Goal: Task Accomplishment & Management: Complete application form

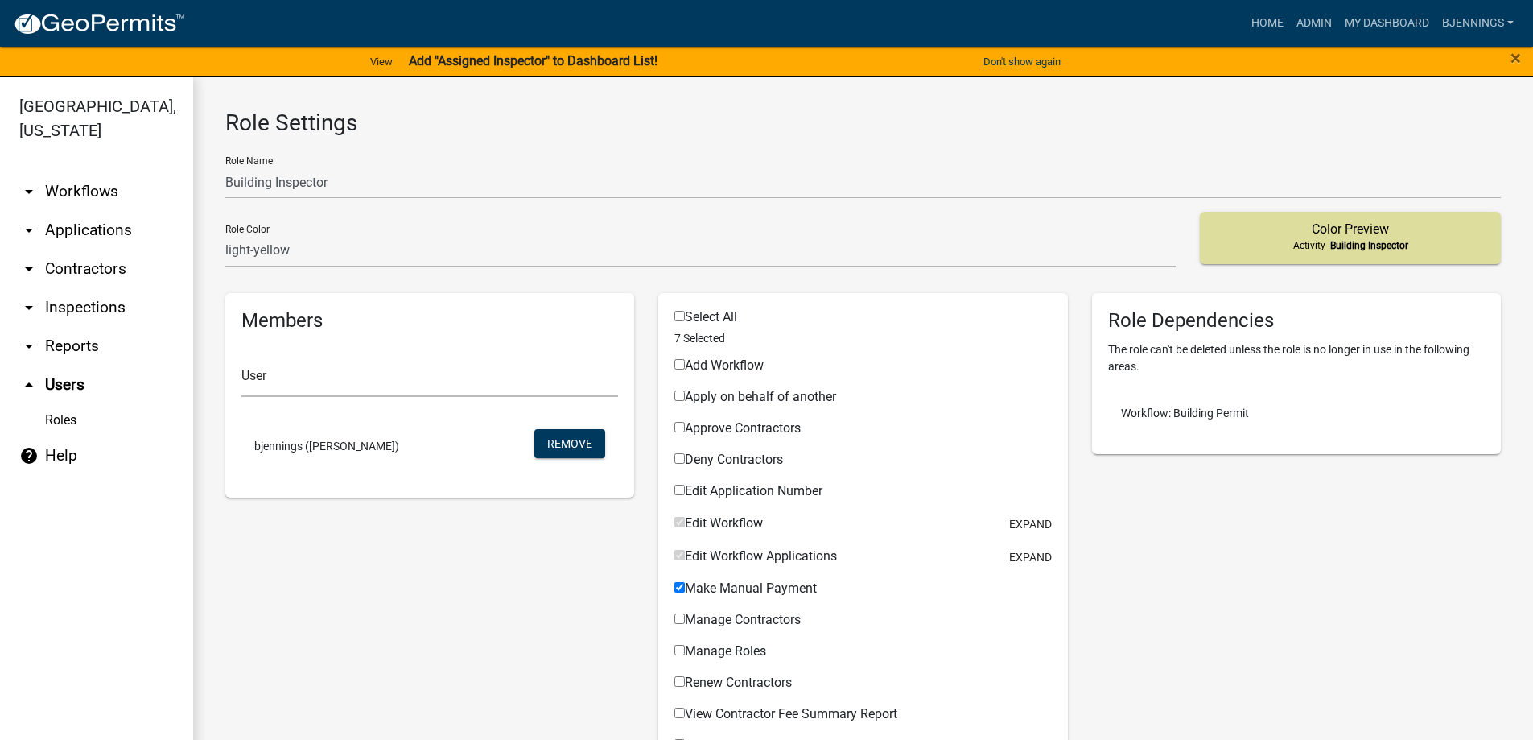
select select "8: light-yellow"
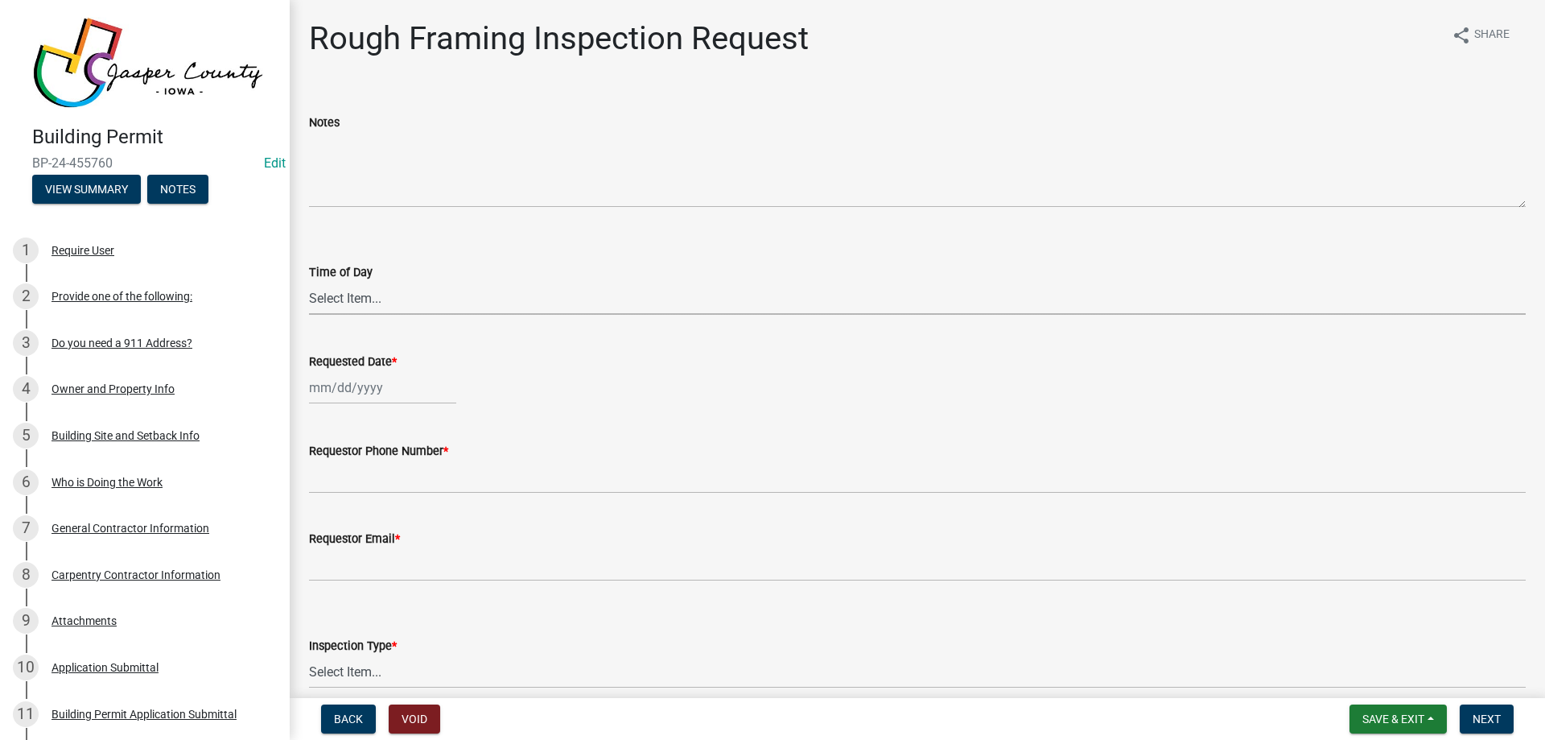
click at [357, 293] on select "Select Item... AM PM" at bounding box center [917, 298] width 1217 height 33
click at [309, 282] on select "Select Item... AM PM" at bounding box center [917, 298] width 1217 height 33
select select "2315d9a8-5d21-4356-beea-4cbbf8e81be2"
click at [418, 389] on div at bounding box center [382, 387] width 147 height 33
select select "8"
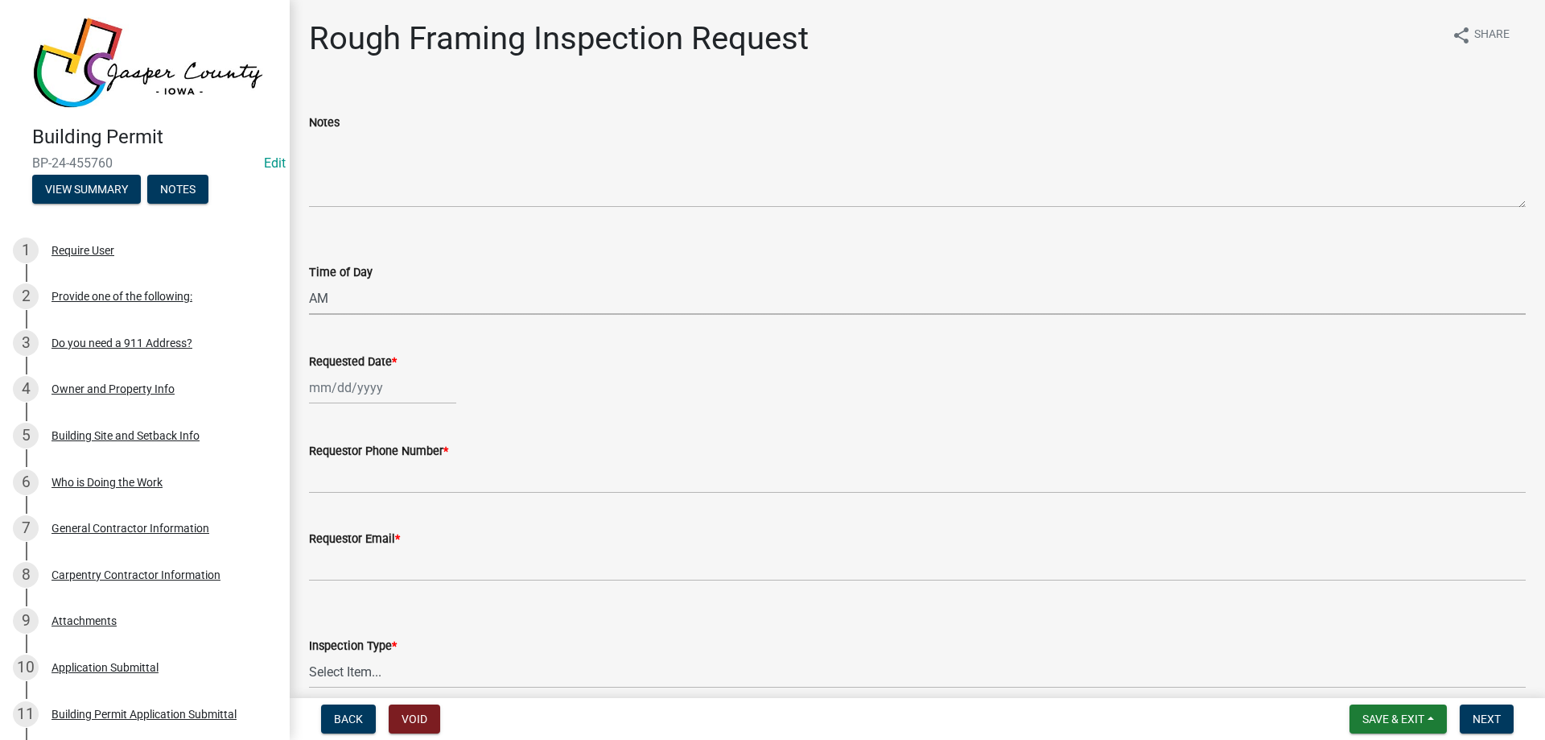
select select "2025"
click at [327, 549] on div "18" at bounding box center [325, 551] width 26 height 26
type input "[DATE]"
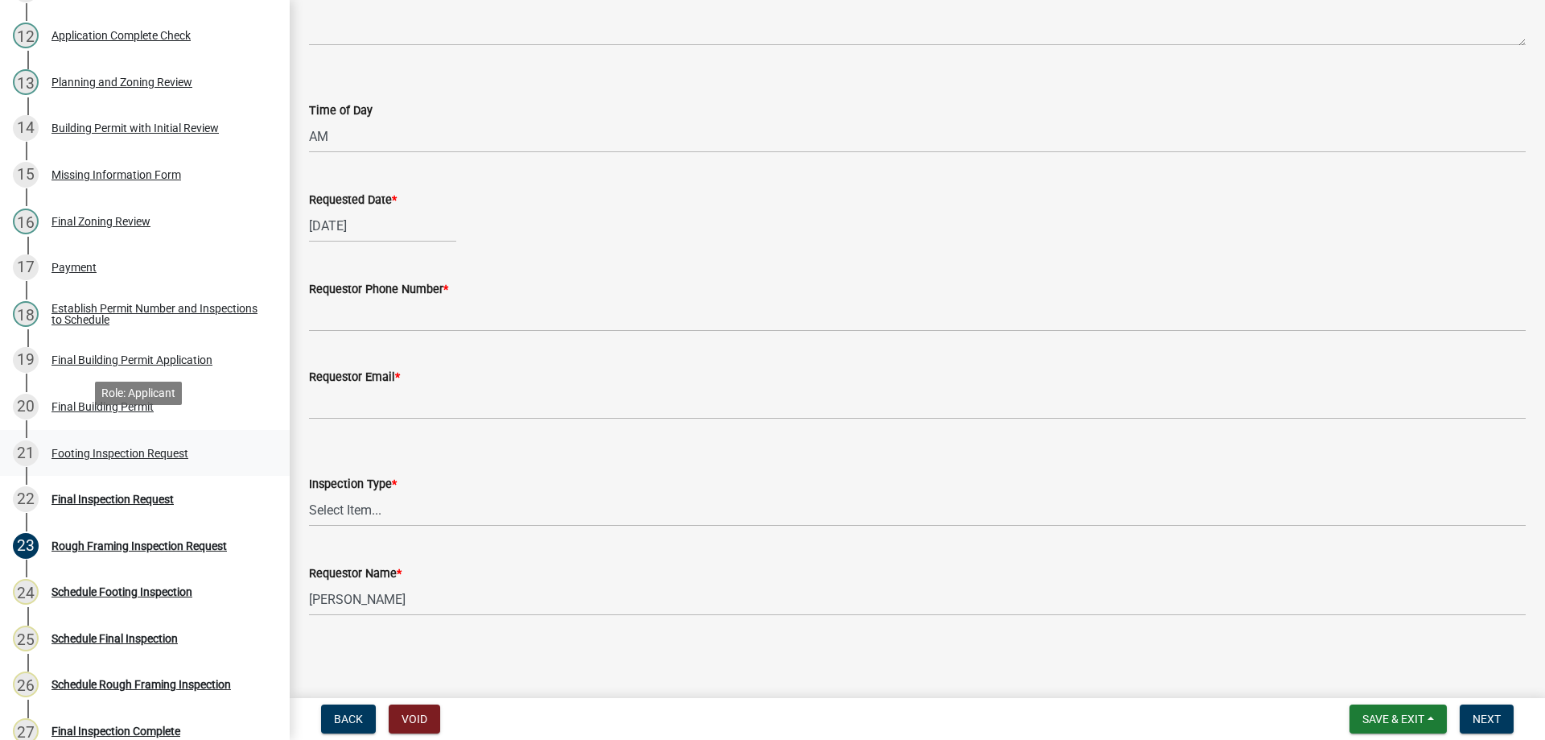
scroll to position [805, 0]
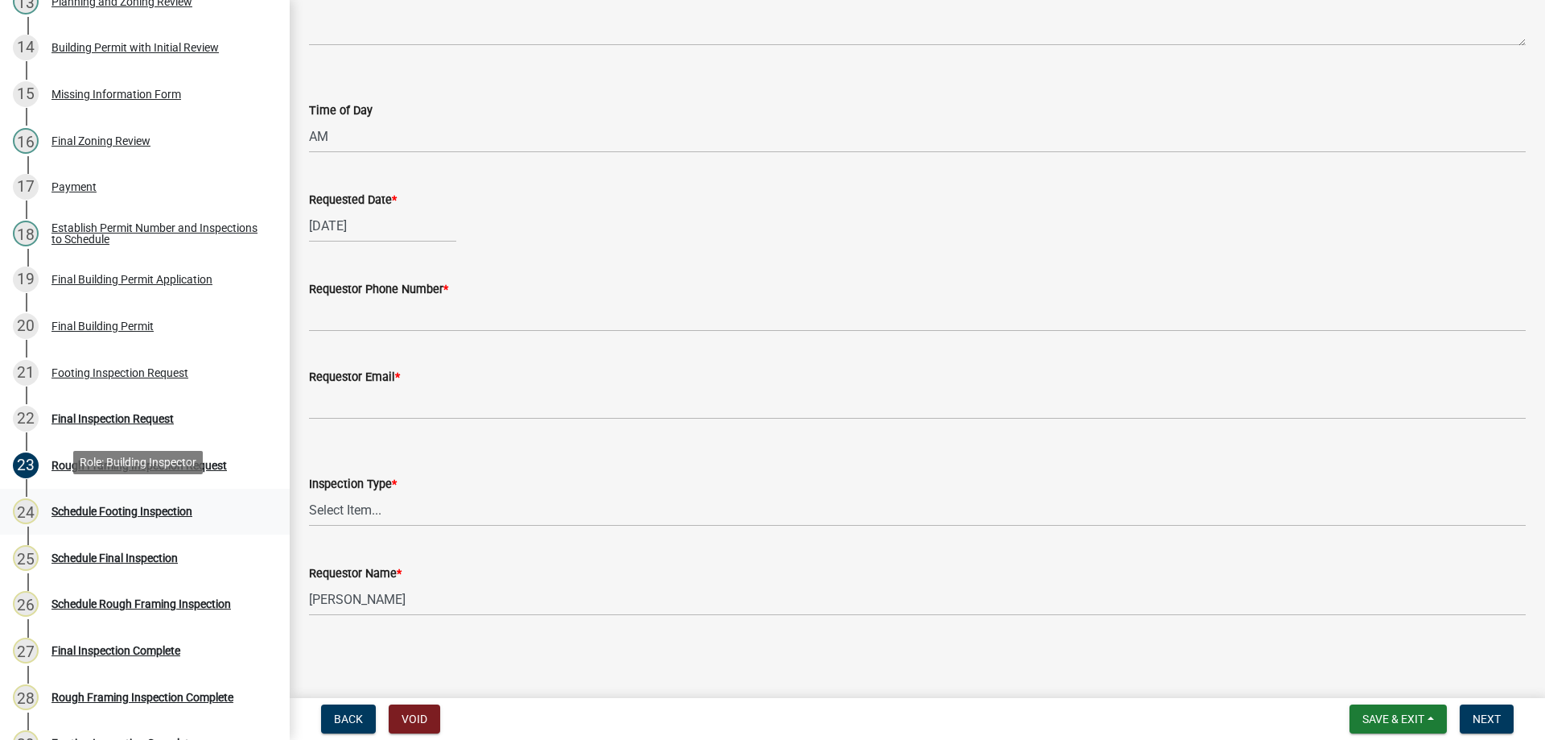
click at [113, 505] on div "Schedule Footing Inspection" at bounding box center [122, 510] width 141 height 11
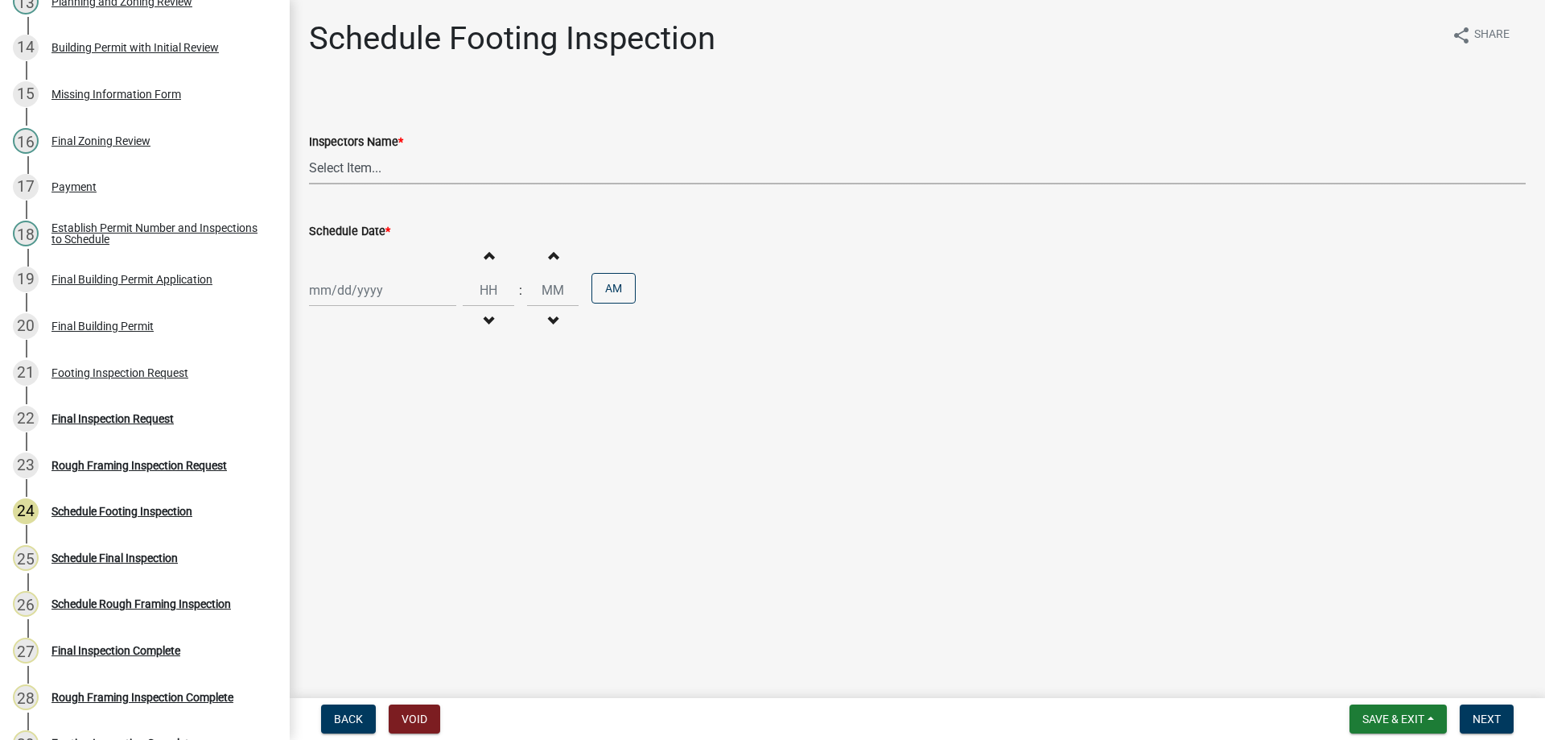
click at [396, 171] on select "Select Item... bjennings ([PERSON_NAME])" at bounding box center [917, 167] width 1217 height 33
select select "26e13f8e-f9db-4cb9-9b4f-69ba299699e3"
click at [309, 151] on select "Select Item... bjennings ([PERSON_NAME])" at bounding box center [917, 167] width 1217 height 33
select select "8"
select select "2025"
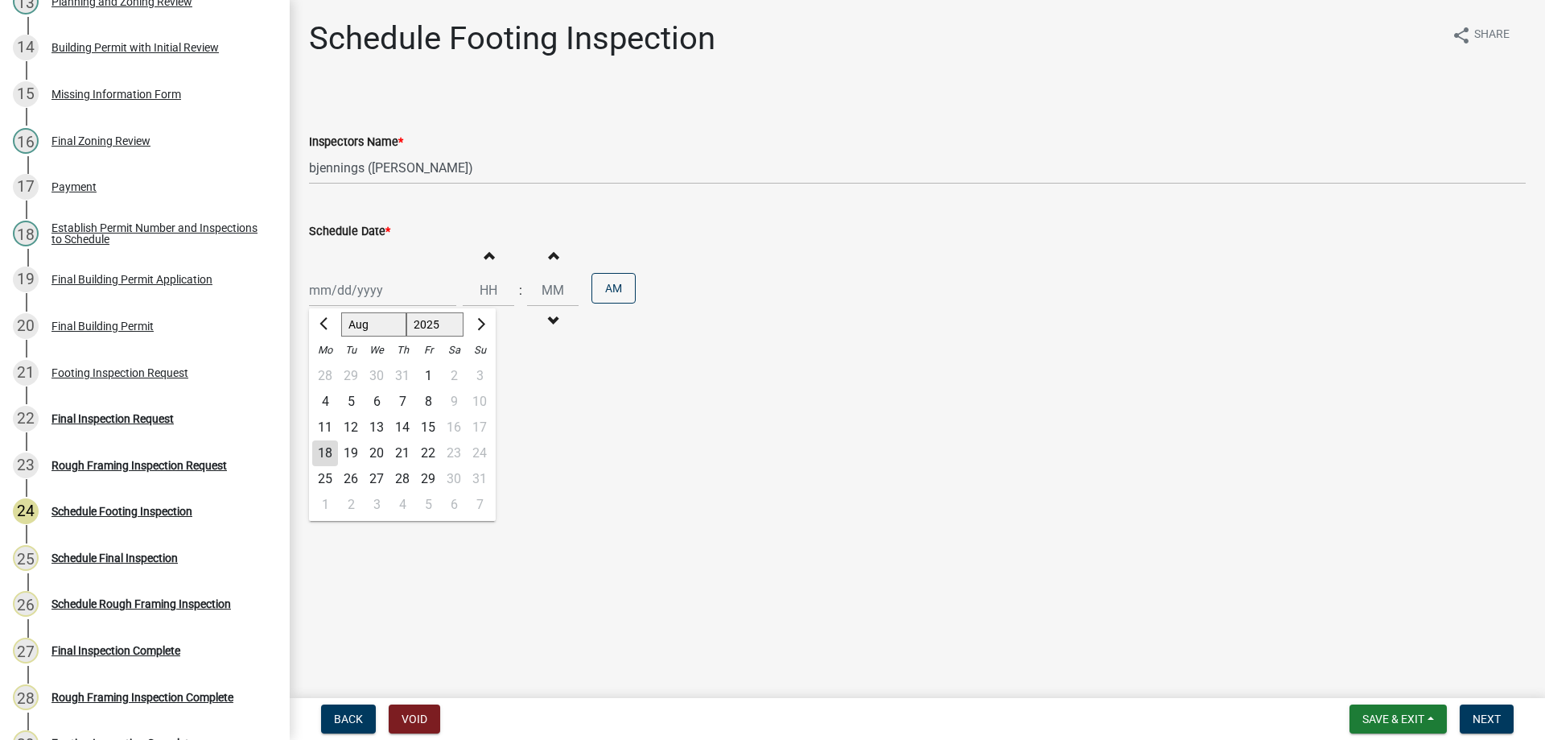
click at [413, 285] on div "[PERSON_NAME] Feb Mar Apr [PERSON_NAME][DATE] Oct Nov [DATE] 1526 1527 1528 152…" at bounding box center [382, 290] width 147 height 33
click at [326, 451] on div "18" at bounding box center [325, 453] width 26 height 26
type input "[DATE]"
click at [487, 255] on button "Increment hours" at bounding box center [489, 255] width 34 height 29
type input "01"
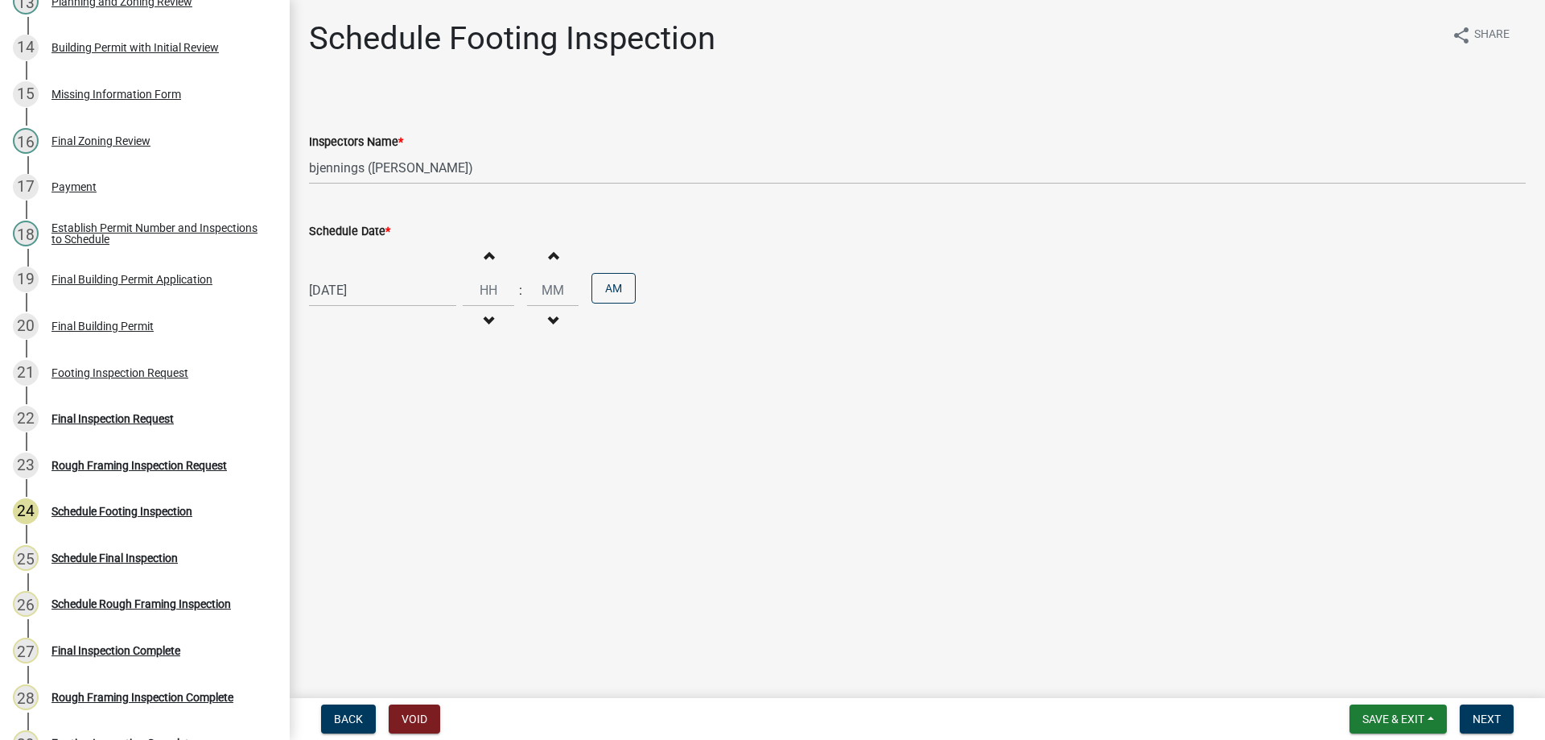
type input "00"
click at [489, 286] on input "01" at bounding box center [489, 290] width 52 height 33
type input "08"
click at [890, 469] on main "Schedule Footing Inspection share Share Inspectors Name * Select Item... bjenni…" at bounding box center [917, 345] width 1255 height 691
click at [1484, 712] on span "Next" at bounding box center [1487, 718] width 28 height 13
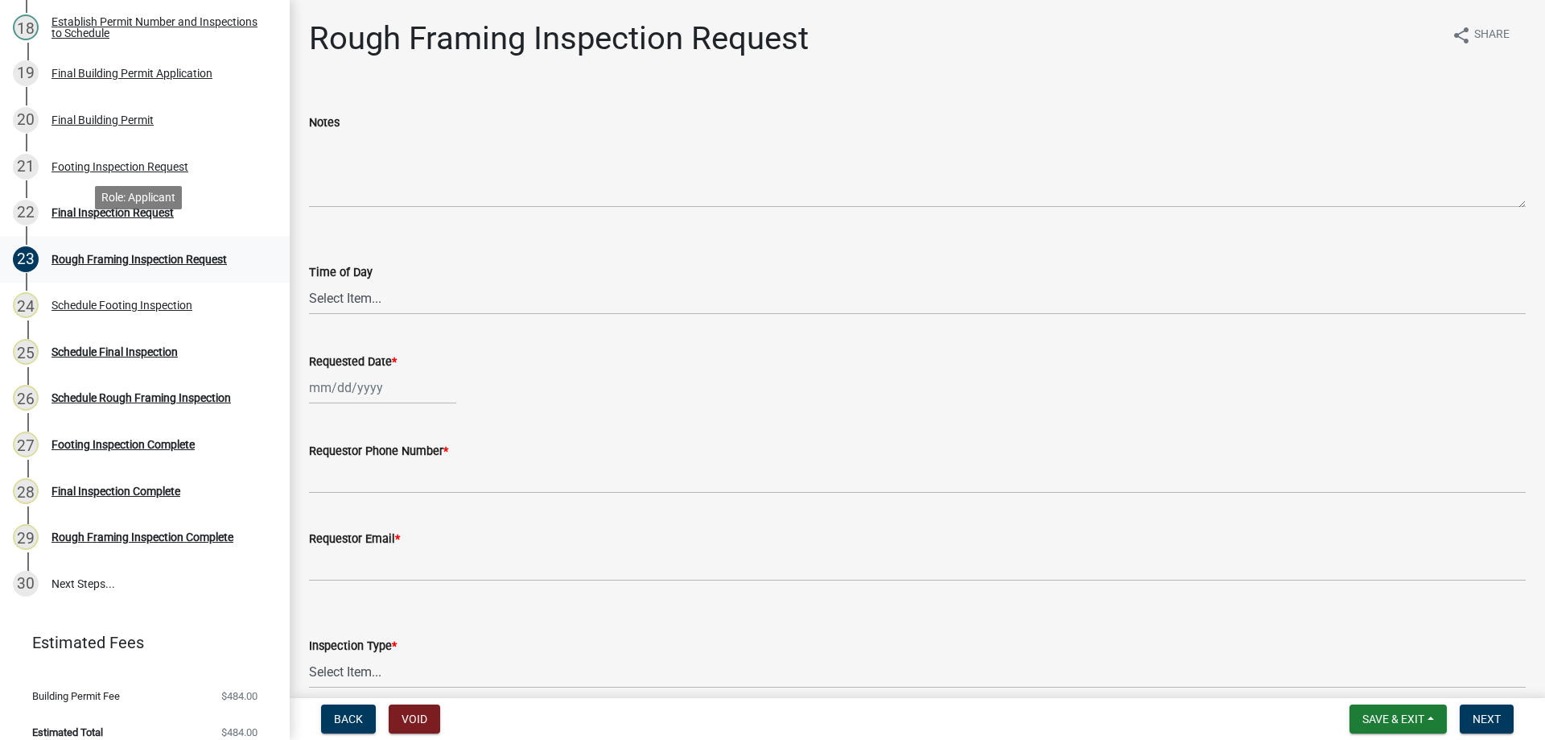
scroll to position [1023, 0]
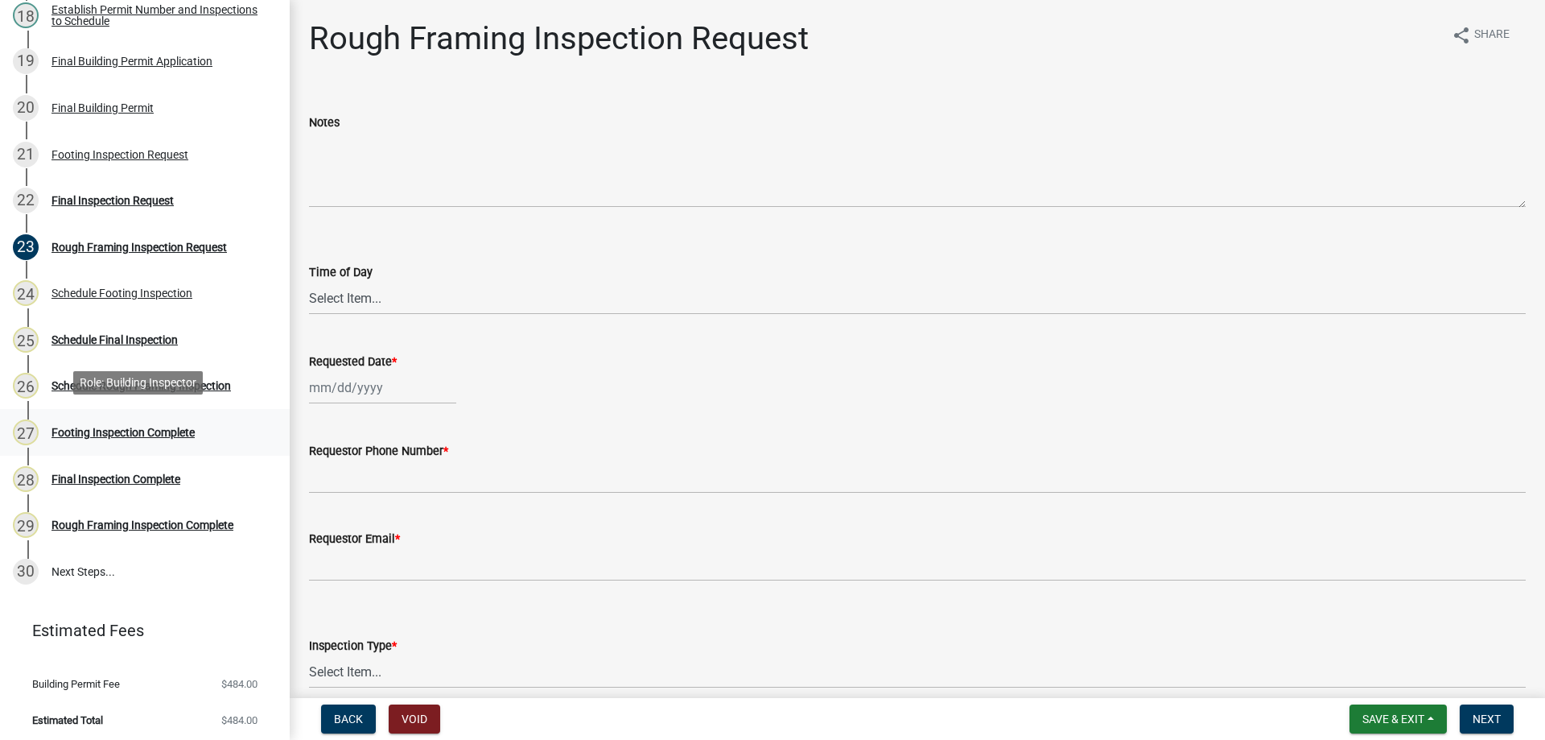
click at [90, 427] on div "Footing Inspection Complete" at bounding box center [123, 432] width 143 height 11
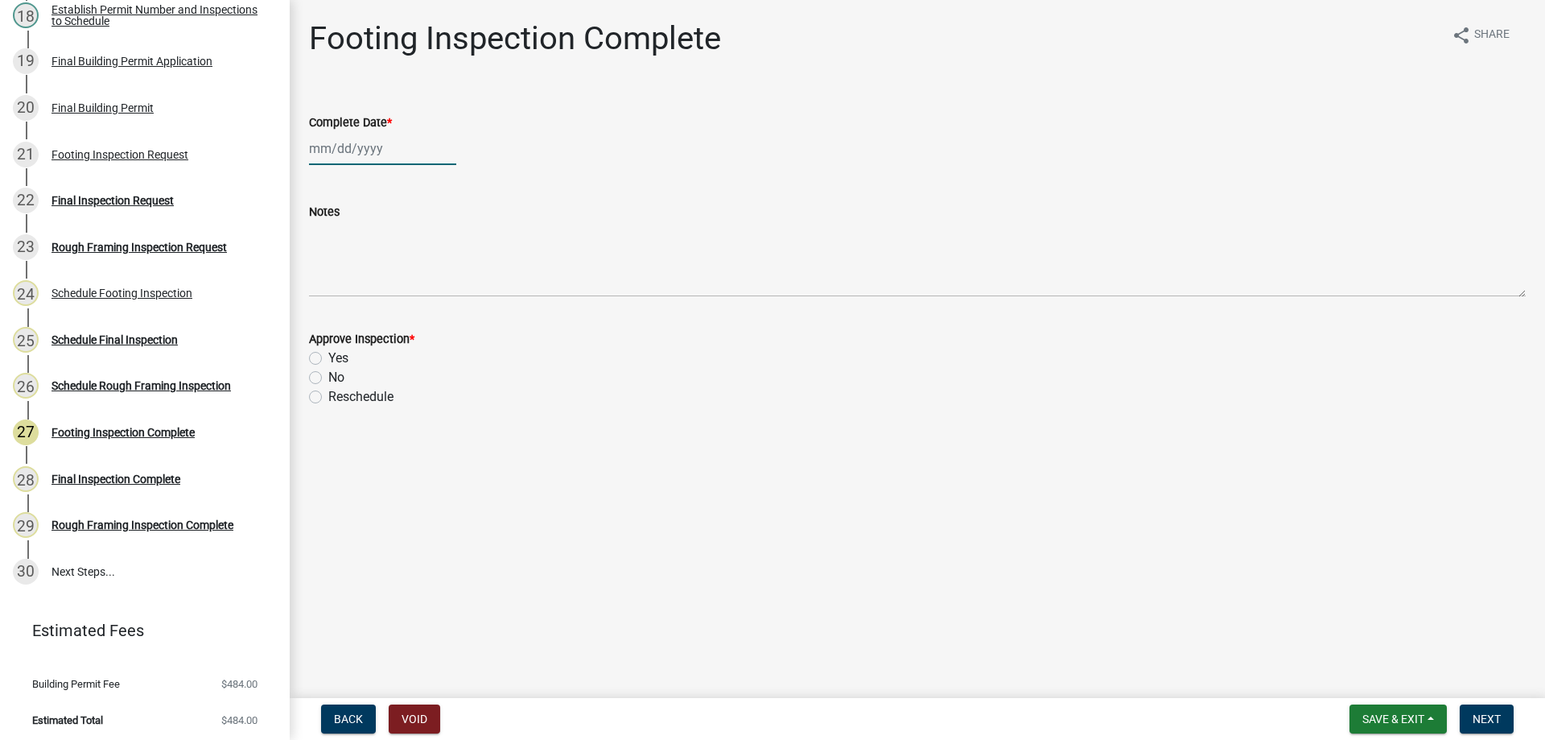
click at [397, 151] on div at bounding box center [382, 148] width 147 height 33
select select "8"
select select "2025"
click at [331, 310] on div "18" at bounding box center [325, 312] width 26 height 26
type input "[DATE]"
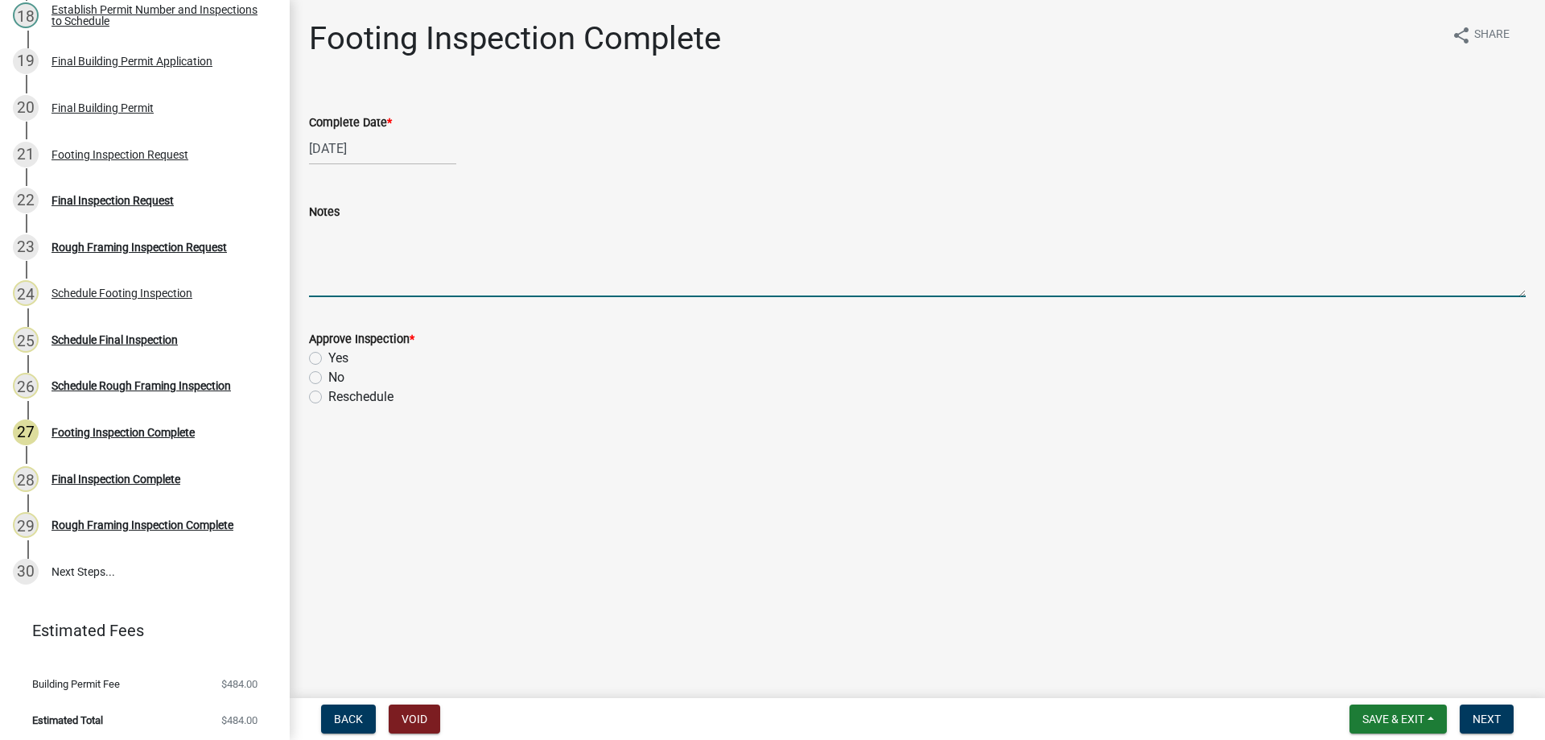
click at [421, 237] on textarea "Notes" at bounding box center [917, 259] width 1217 height 76
click at [344, 153] on div "[DATE]" at bounding box center [382, 148] width 147 height 33
select select "8"
select select "2025"
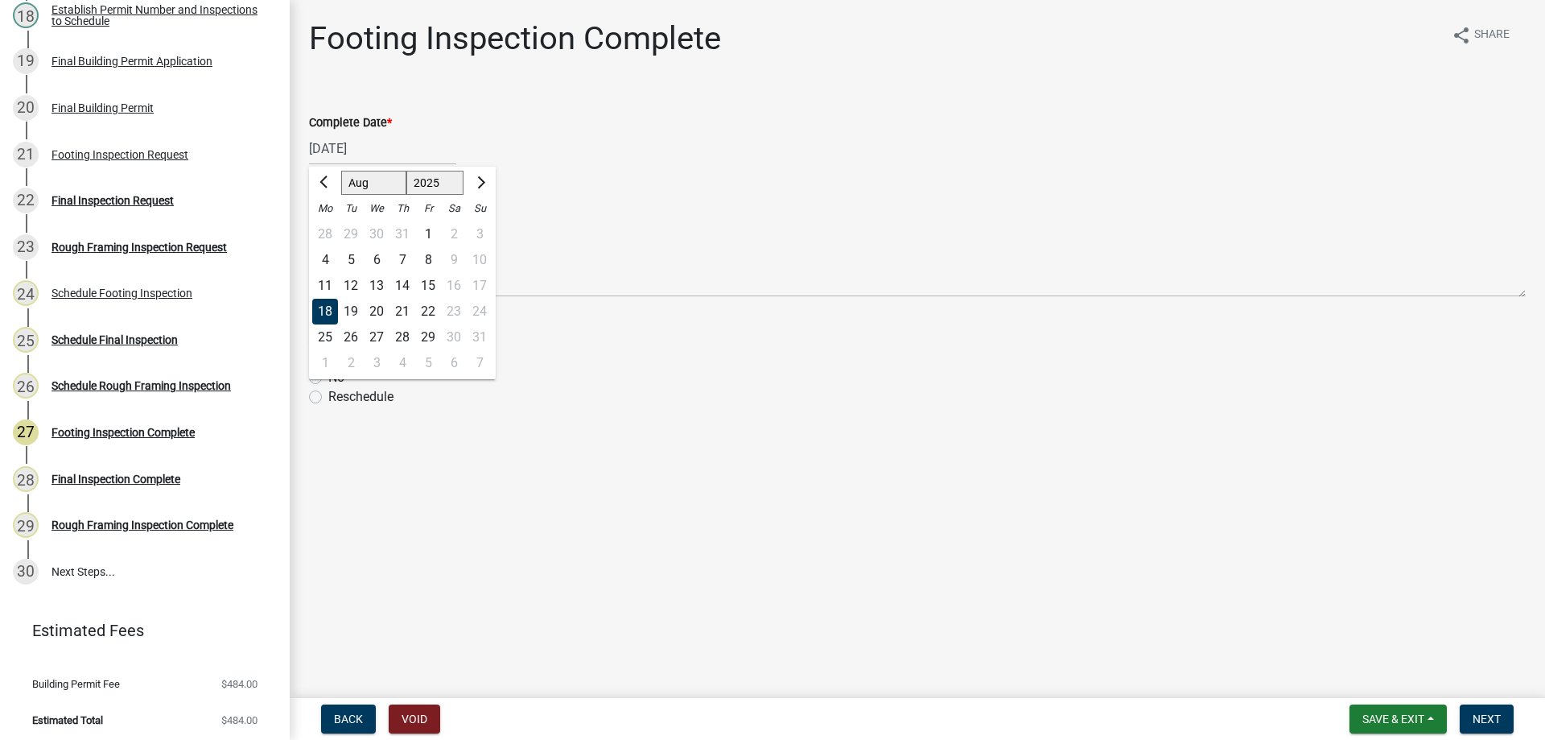
click at [401, 258] on div "7" at bounding box center [403, 260] width 26 height 26
type input "[DATE]"
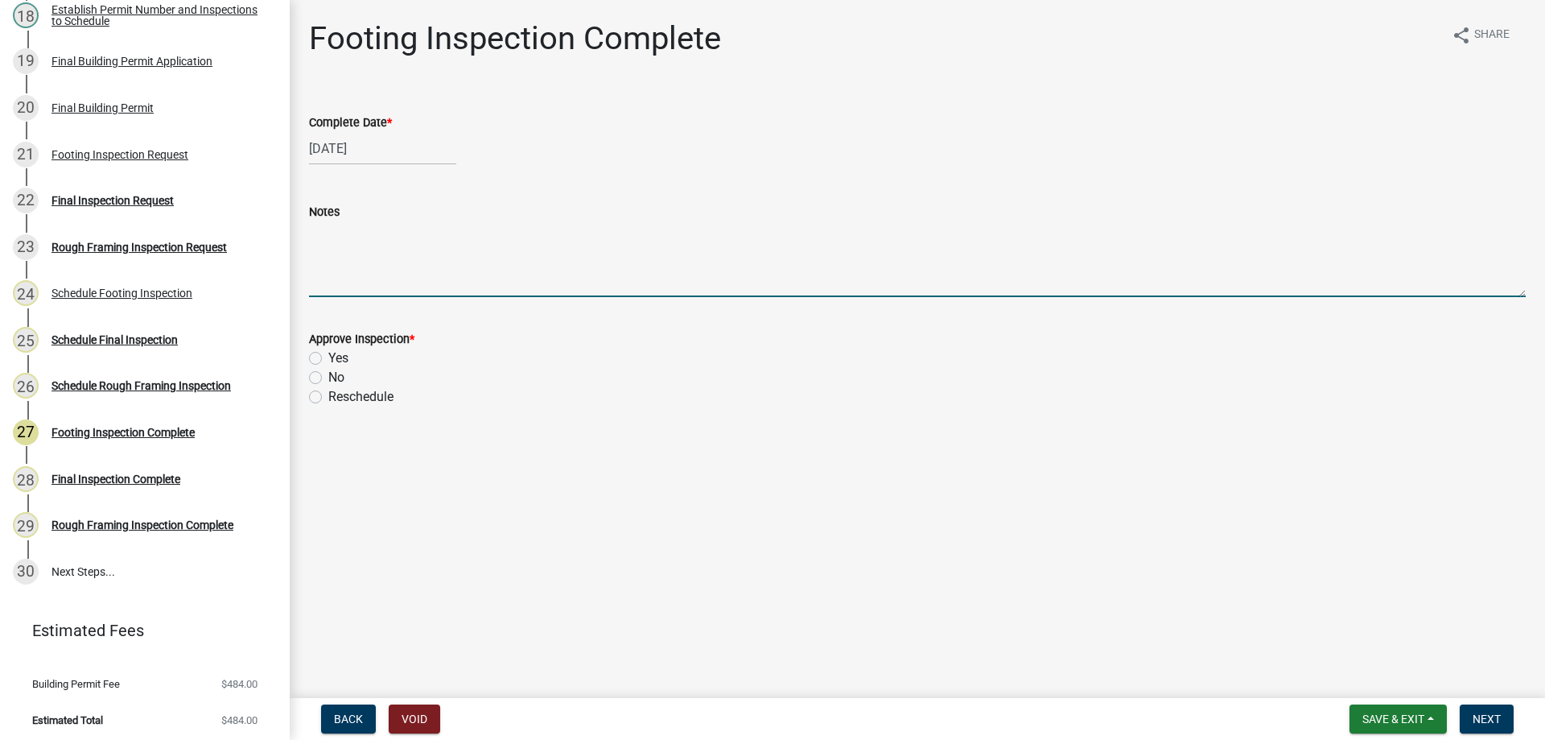
click at [404, 258] on textarea "Notes" at bounding box center [917, 259] width 1217 height 76
drag, startPoint x: 494, startPoint y: 224, endPoint x: 388, endPoint y: 247, distance: 108.8
click at [388, 247] on textarea "Arrived onsite and found" at bounding box center [917, 259] width 1217 height 76
click at [778, 223] on textarea "Arrived onsite and measured all holes for proper depth and width." at bounding box center [917, 259] width 1217 height 76
type textarea "Arrived onsite and measured all holes for proper depth and width. All holes wer…"
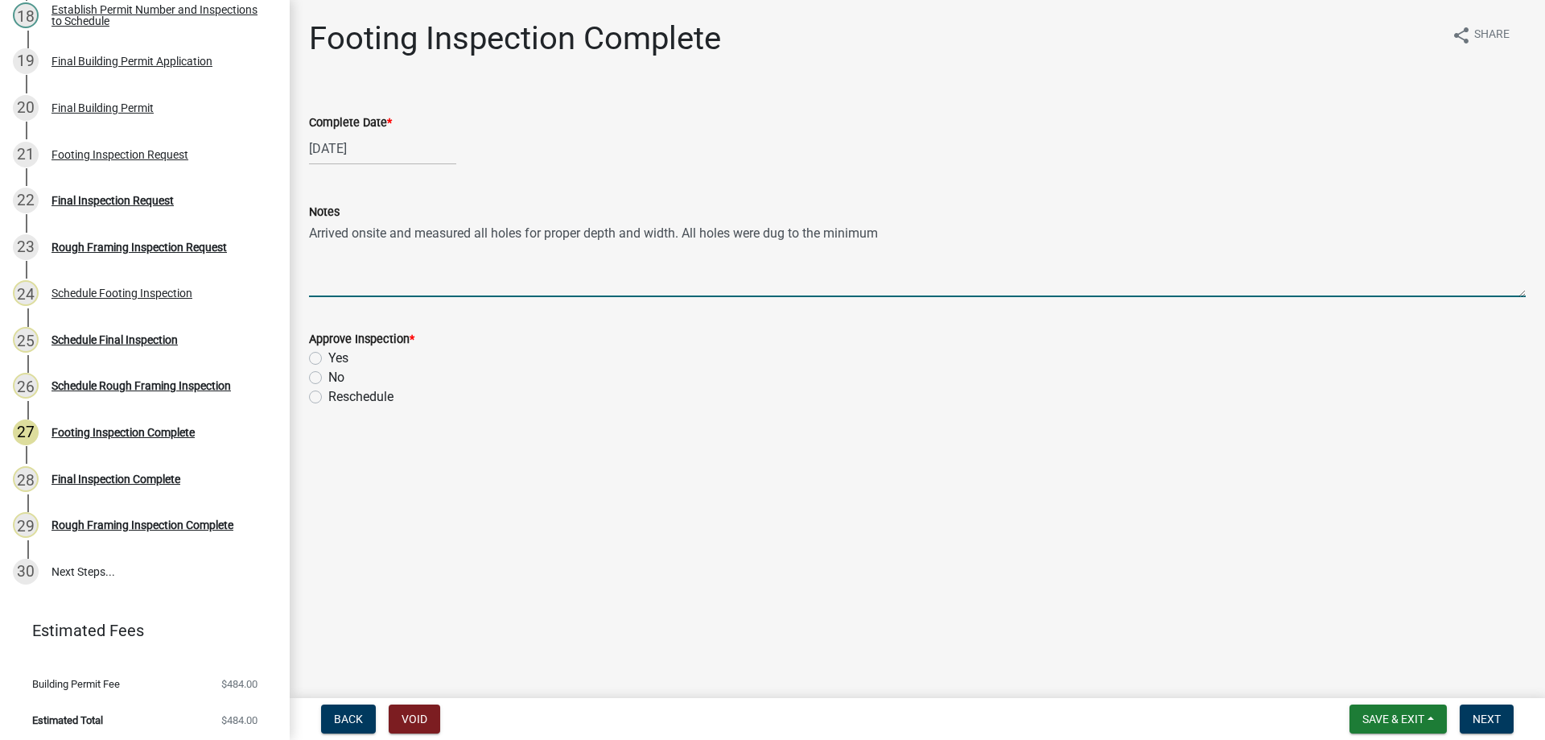
click at [328, 360] on label "Yes" at bounding box center [338, 357] width 20 height 19
click at [328, 359] on input "Yes" at bounding box center [333, 353] width 10 height 10
radio input "true"
click at [979, 245] on textarea "Arrived onsite and measured all holes for proper depth and width. All holes wer…" at bounding box center [917, 259] width 1217 height 76
drag, startPoint x: 829, startPoint y: 233, endPoint x: 976, endPoint y: 225, distance: 147.4
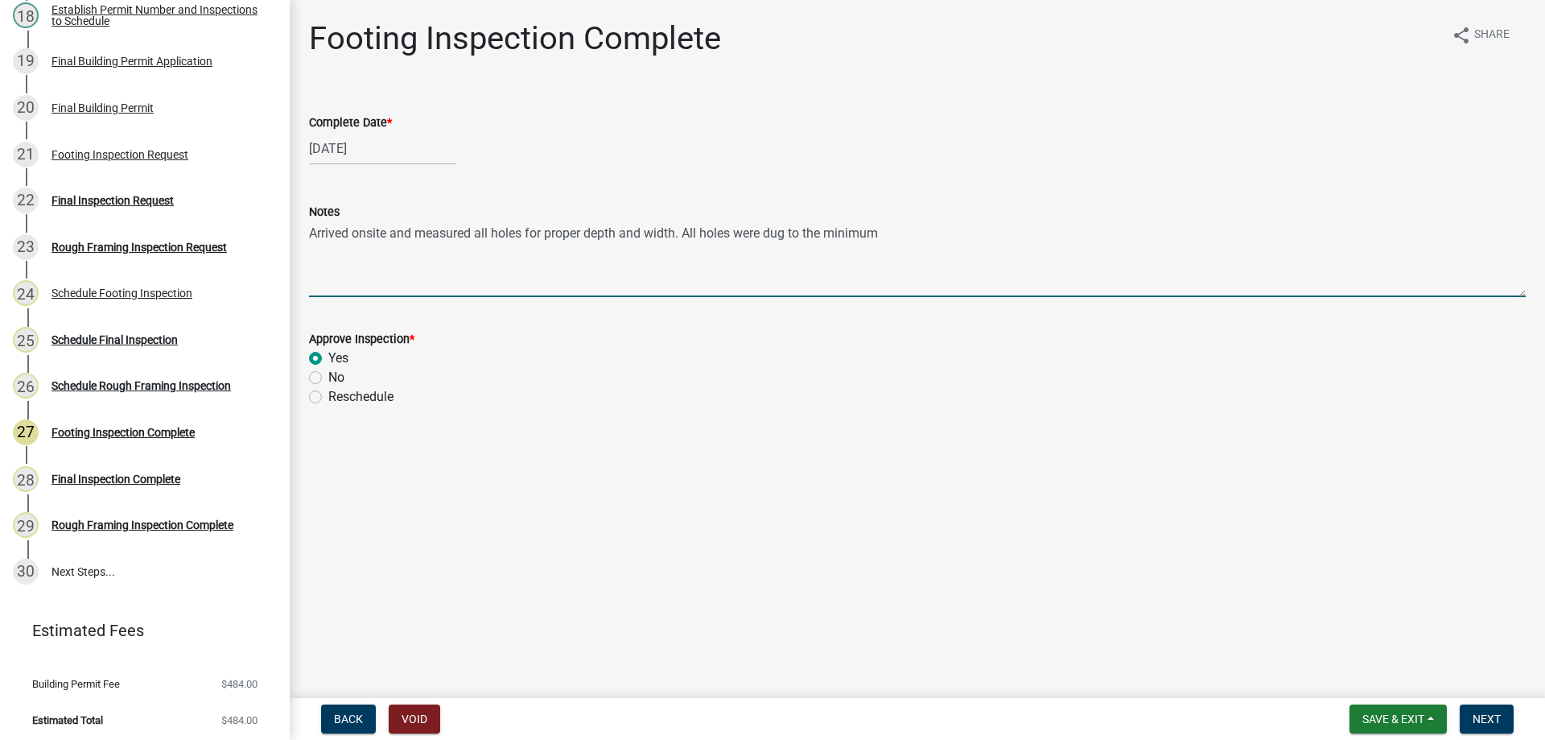
click at [976, 225] on textarea "Arrived onsite and measured all holes for proper depth and width. All holes wer…" at bounding box center [917, 259] width 1217 height 76
type textarea "Arrived onsite and measured all holes for proper depth and width. All holes wer…"
click at [1478, 708] on button "Next" at bounding box center [1487, 718] width 54 height 29
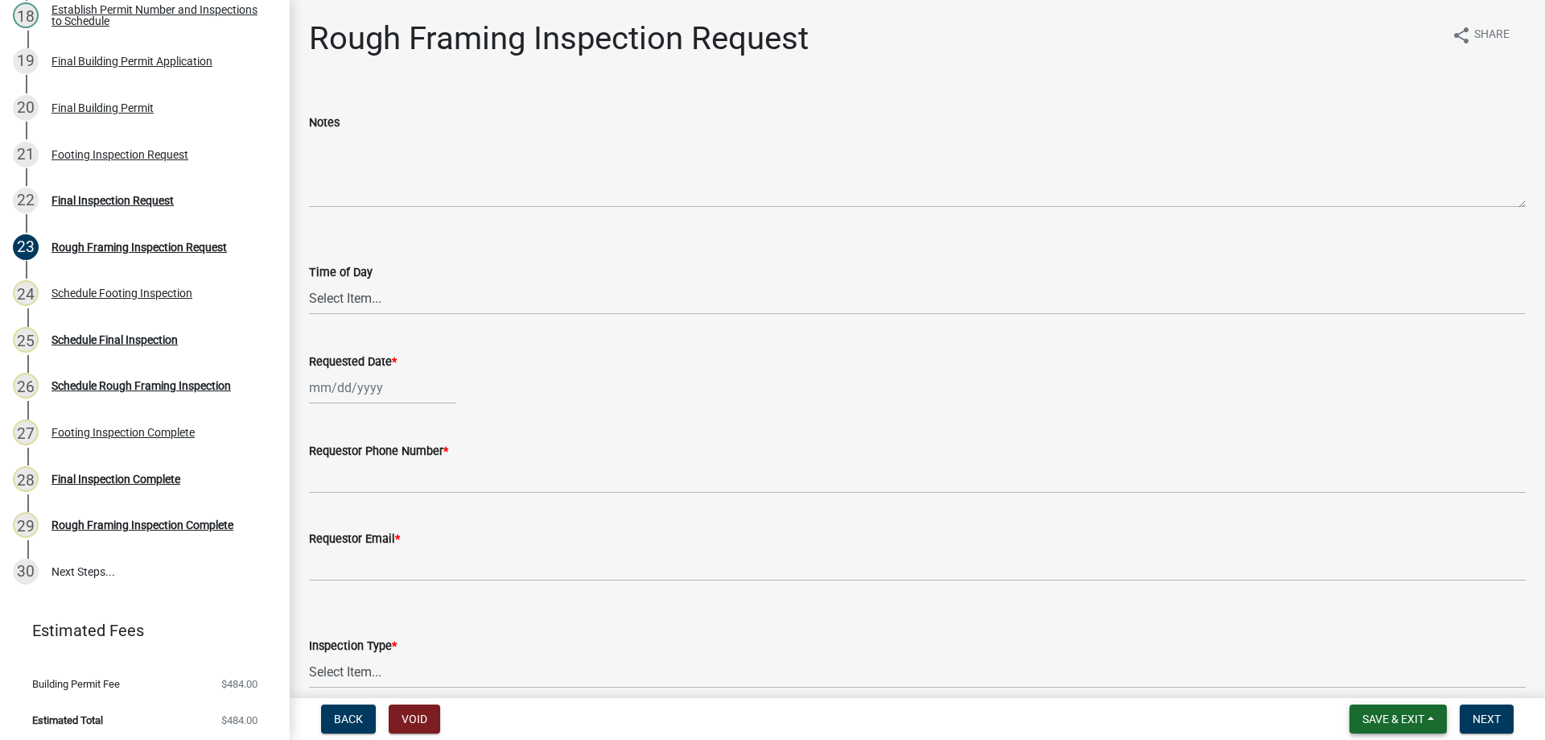
click at [1410, 718] on span "Save & Exit" at bounding box center [1393, 718] width 62 height 13
click at [1400, 678] on button "Save & Exit" at bounding box center [1382, 676] width 129 height 39
